Goal: Task Accomplishment & Management: Manage account settings

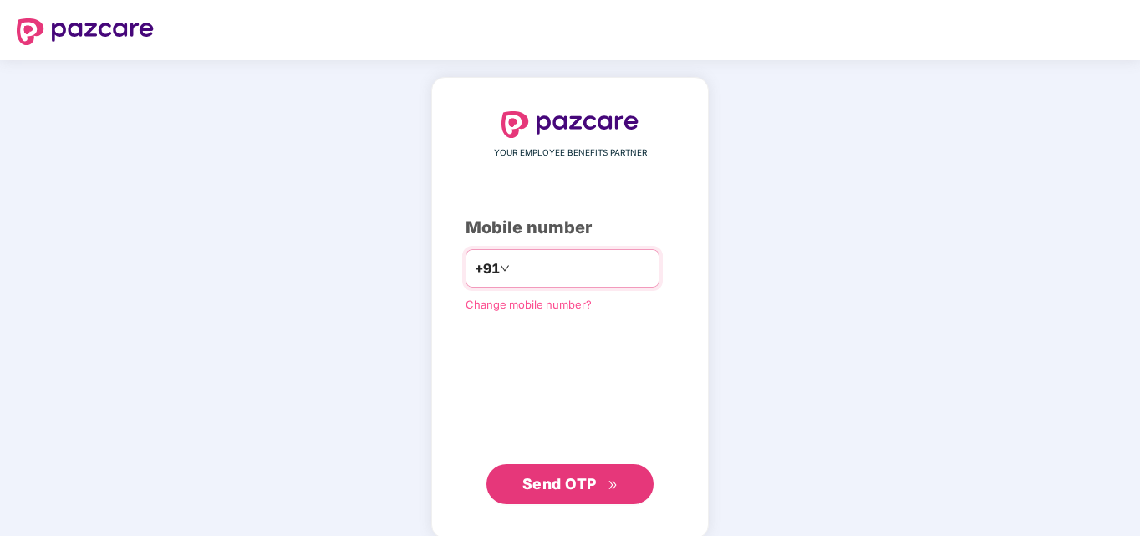
type input "**********"
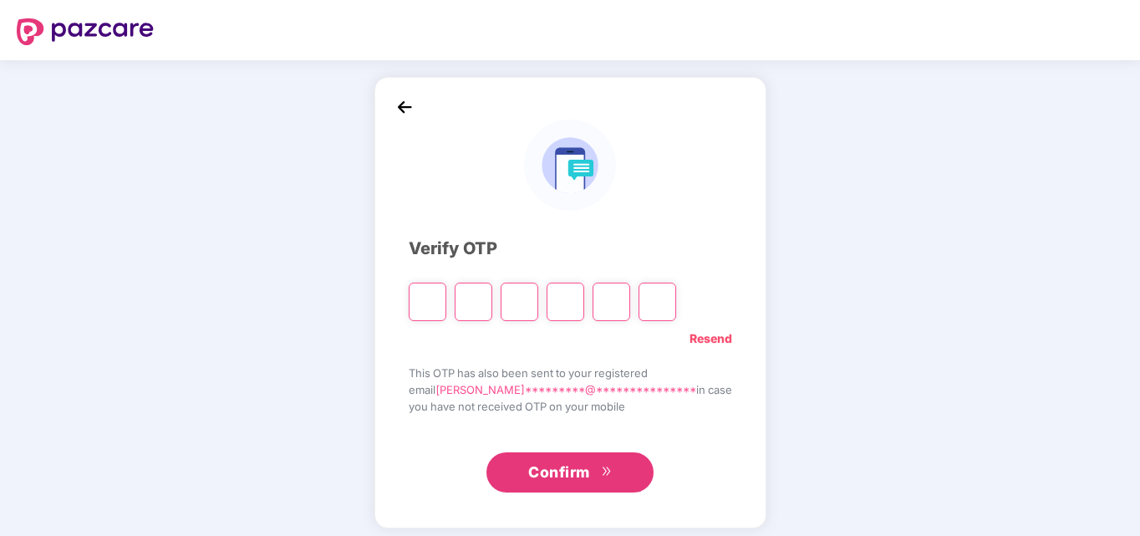
type input "*"
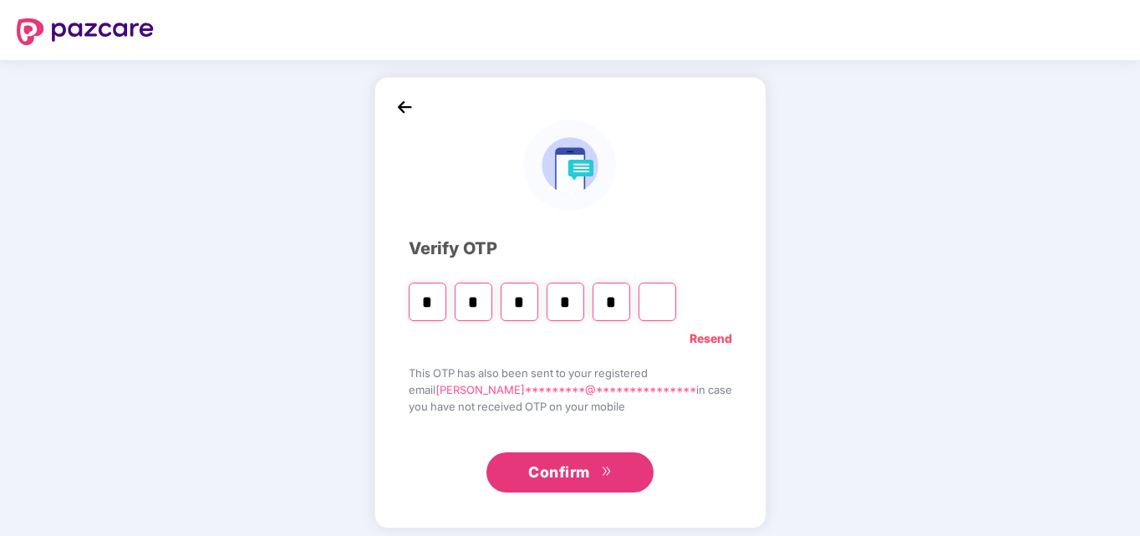
type input "*"
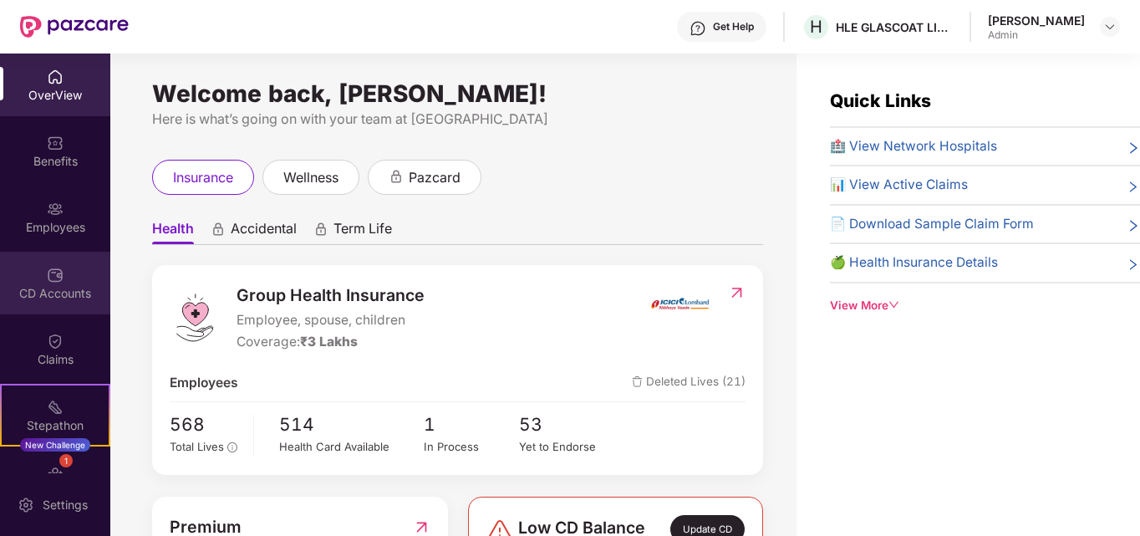
click at [47, 283] on img at bounding box center [55, 275] width 17 height 17
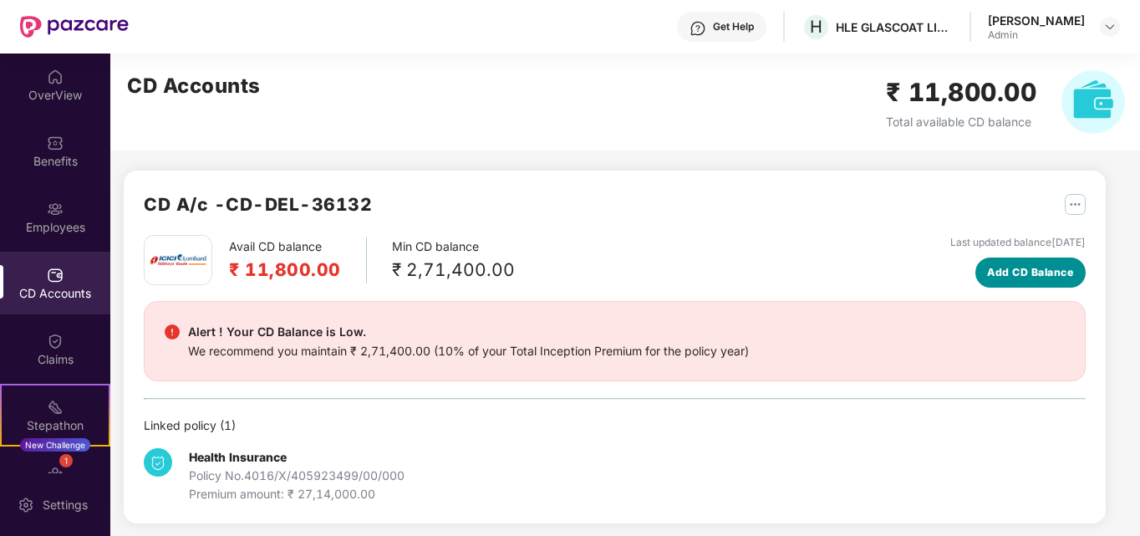
click at [1000, 271] on span "Add CD Balance" at bounding box center [1030, 272] width 86 height 16
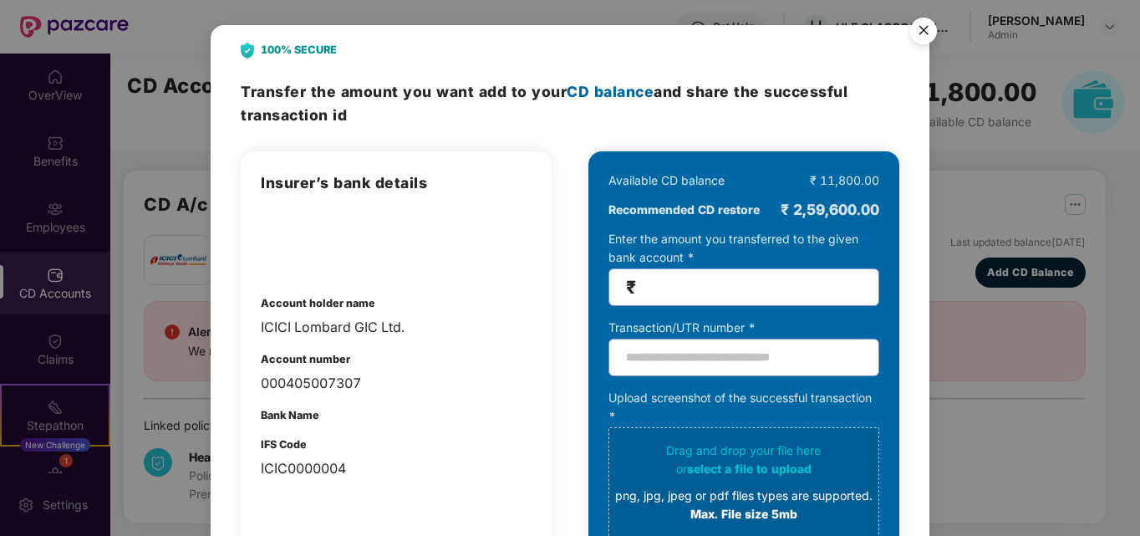
click at [720, 291] on input "number" at bounding box center [750, 286] width 222 height 19
type input "*"
type input "******"
click at [634, 359] on input "text" at bounding box center [743, 358] width 271 height 38
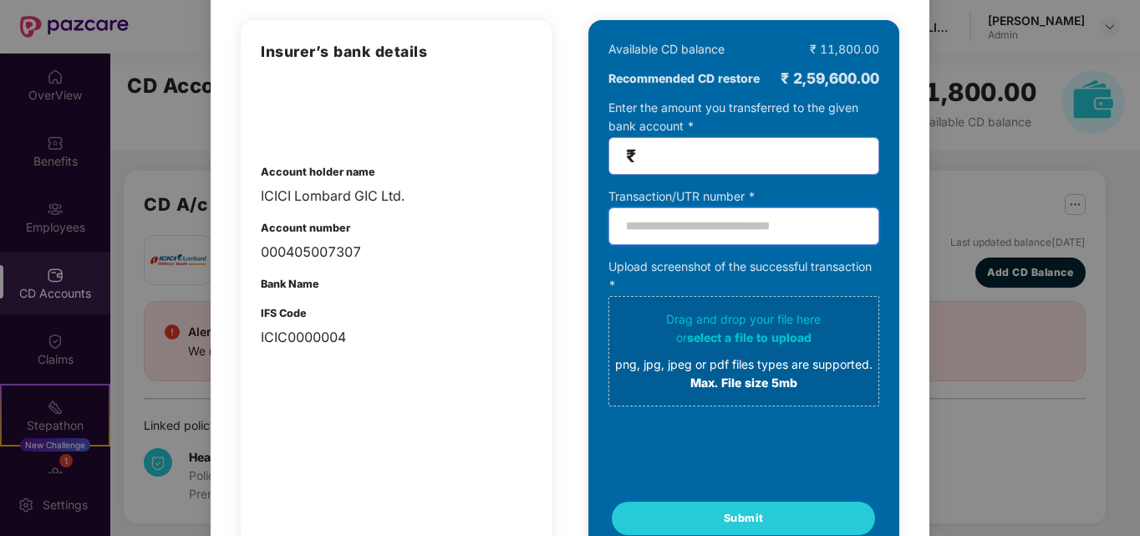
scroll to position [167, 0]
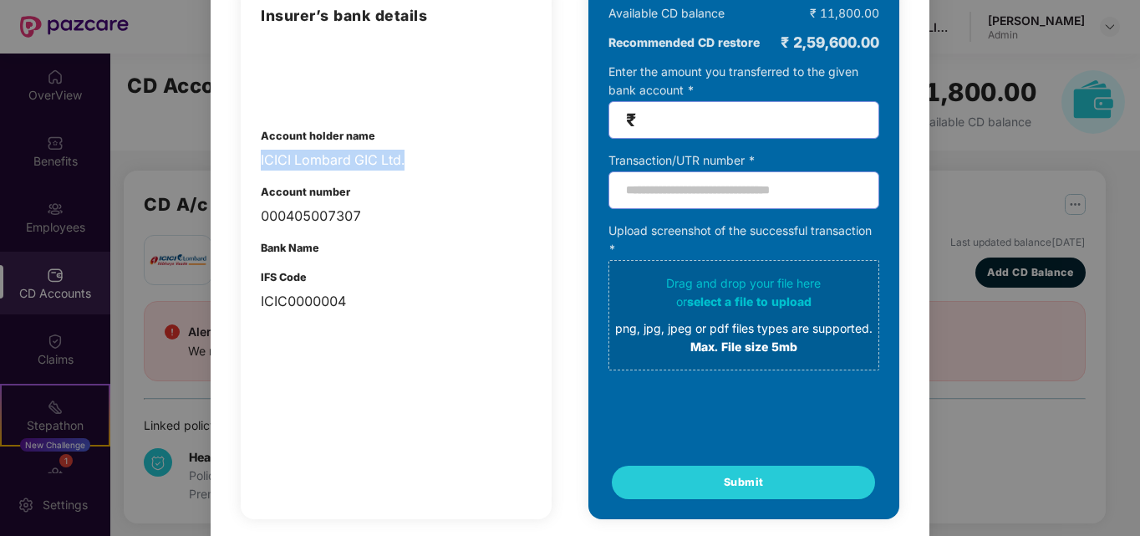
drag, startPoint x: 403, startPoint y: 160, endPoint x: 257, endPoint y: 160, distance: 146.3
click at [257, 160] on div "Insurer’s bank details Account holder name ICICI Lombard GIC Ltd. Account numbe…" at bounding box center [396, 251] width 311 height 535
copy div "ICICI Lombard GIC Ltd."
drag, startPoint x: 369, startPoint y: 215, endPoint x: 262, endPoint y: 221, distance: 106.3
click at [262, 221] on div "000405007307" at bounding box center [396, 216] width 271 height 21
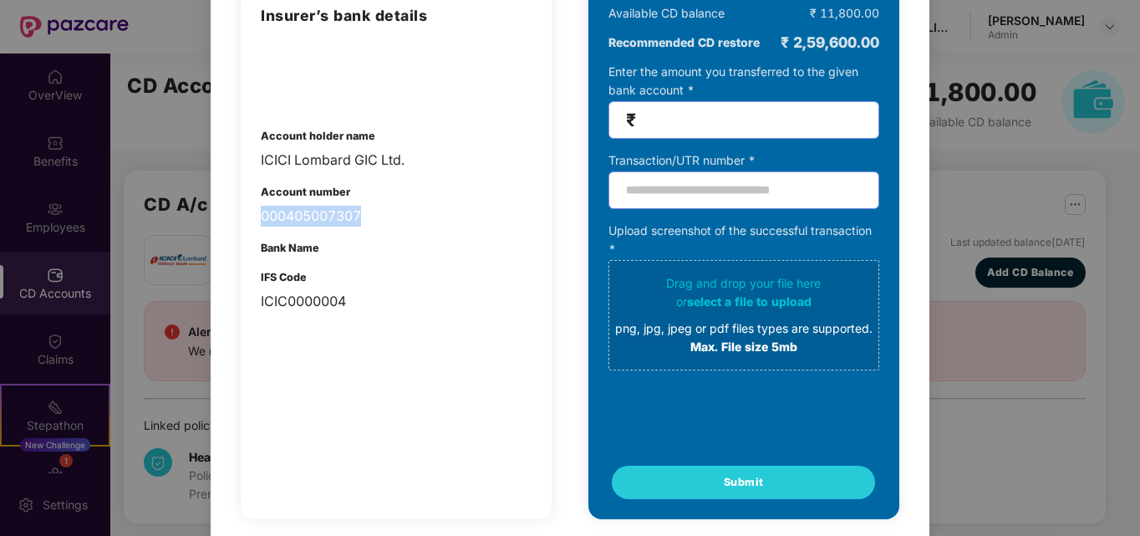
copy div "000405007307"
drag, startPoint x: 354, startPoint y: 301, endPoint x: 262, endPoint y: 297, distance: 92.0
click at [262, 297] on div "ICIC0000004" at bounding box center [396, 301] width 271 height 21
copy div "ICIC0000004"
